Goal: Navigation & Orientation: Find specific page/section

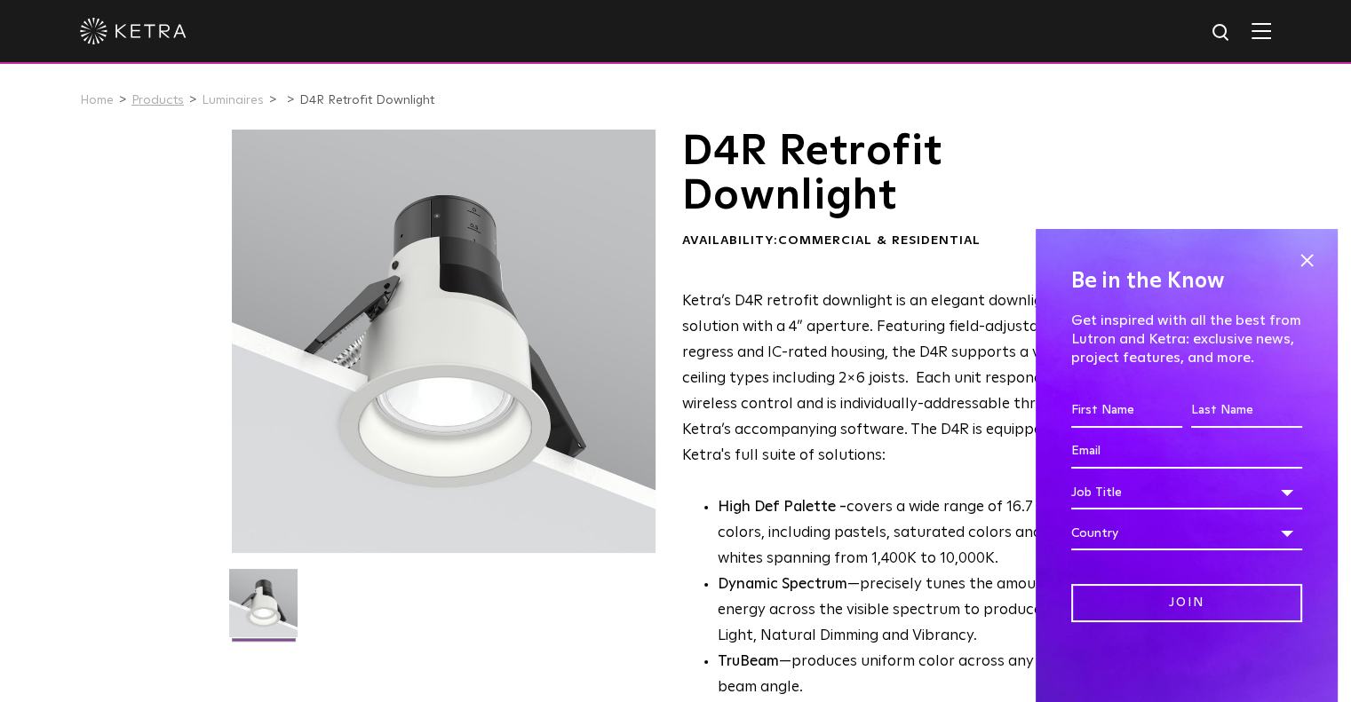
click at [134, 94] on link "Products" at bounding box center [157, 100] width 52 height 12
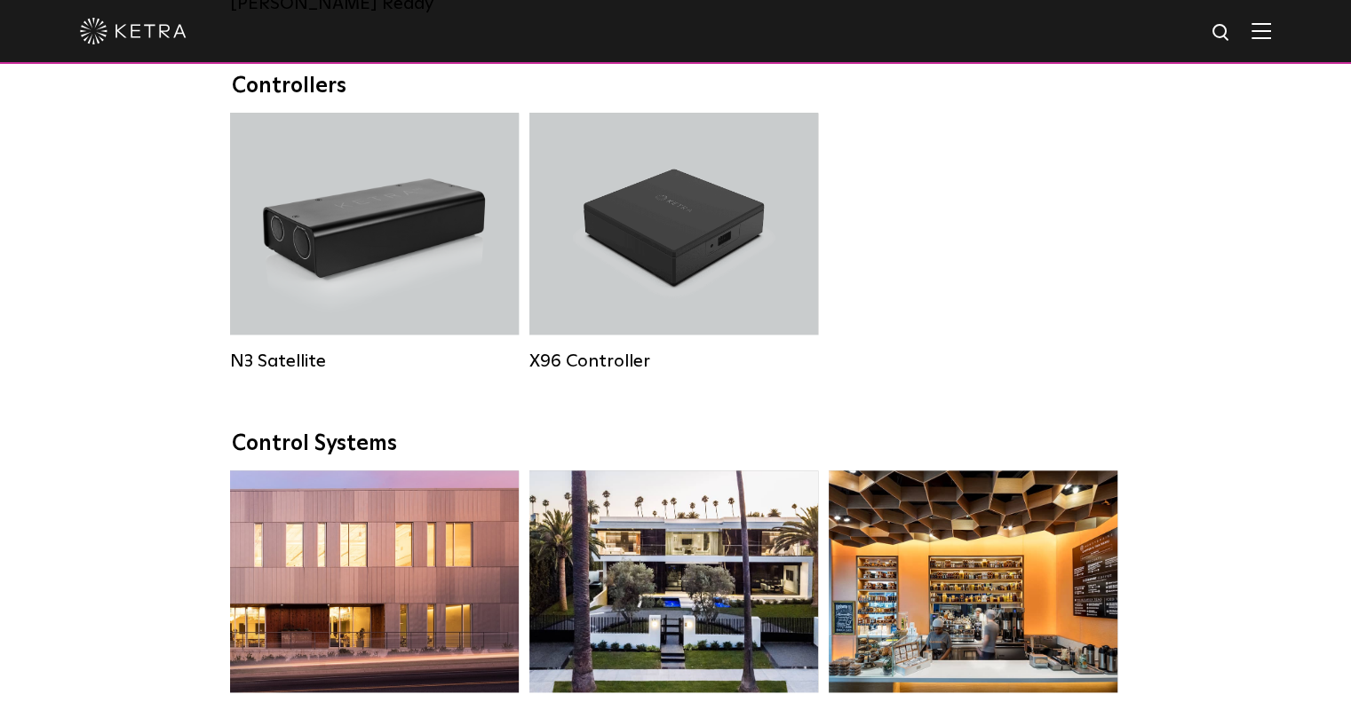
scroll to position [2309, 0]
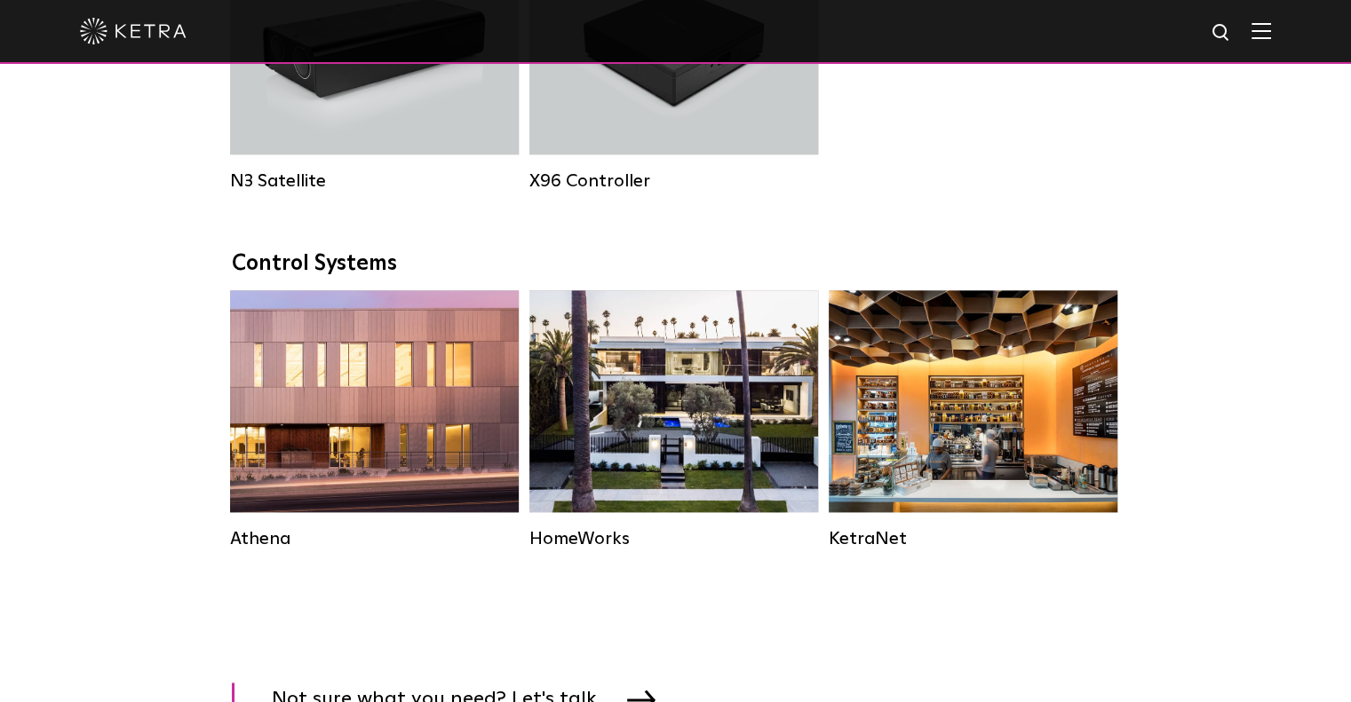
scroll to position [2664, 0]
